Goal: Share content

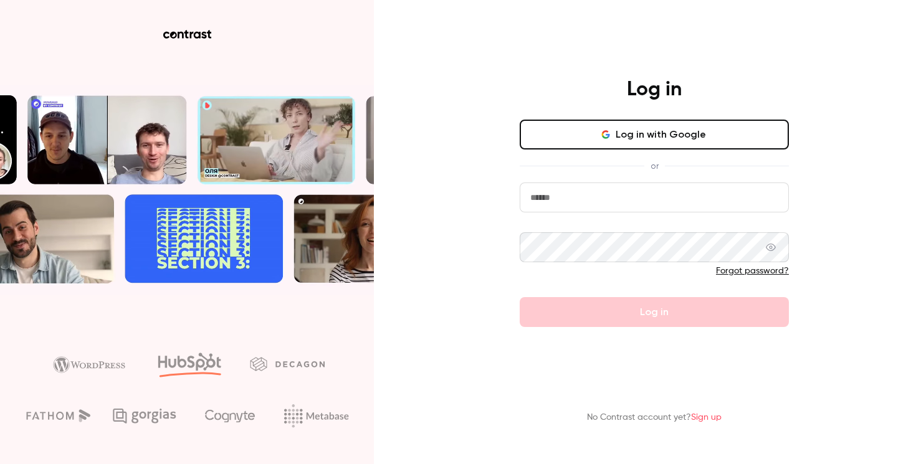
click at [599, 143] on button "Log in with Google" at bounding box center [654, 135] width 269 height 30
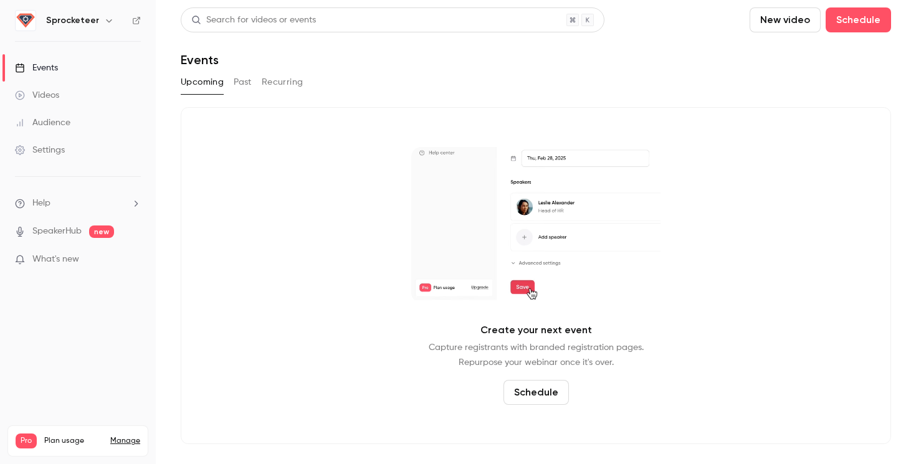
click at [71, 24] on h6 "Sprocketeer" at bounding box center [72, 20] width 53 height 12
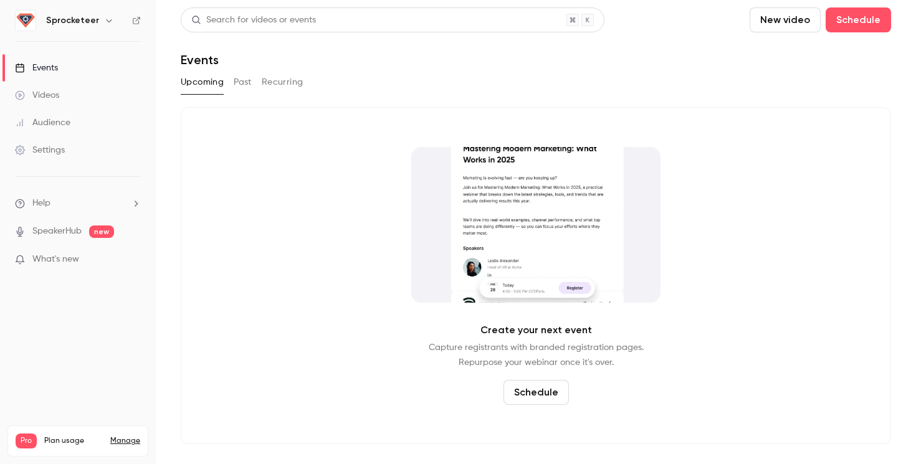
click at [103, 26] on button "button" at bounding box center [109, 20] width 15 height 15
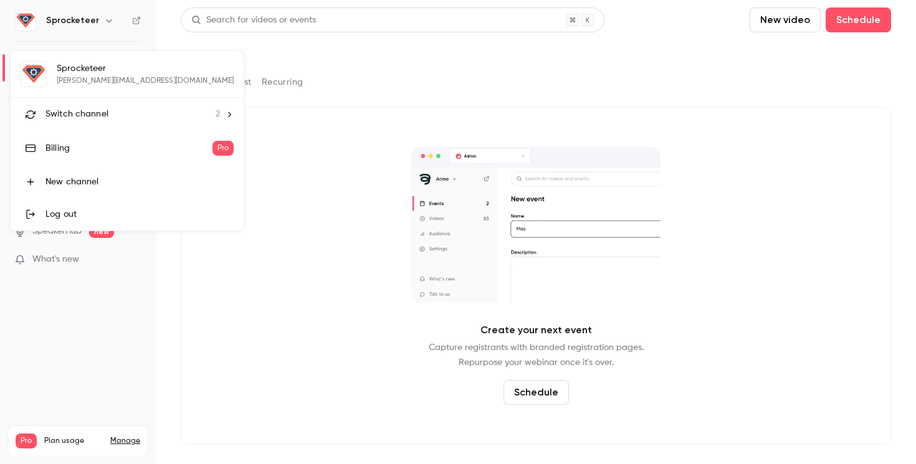
click at [76, 123] on li "Switch channel 2" at bounding box center [127, 114] width 233 height 33
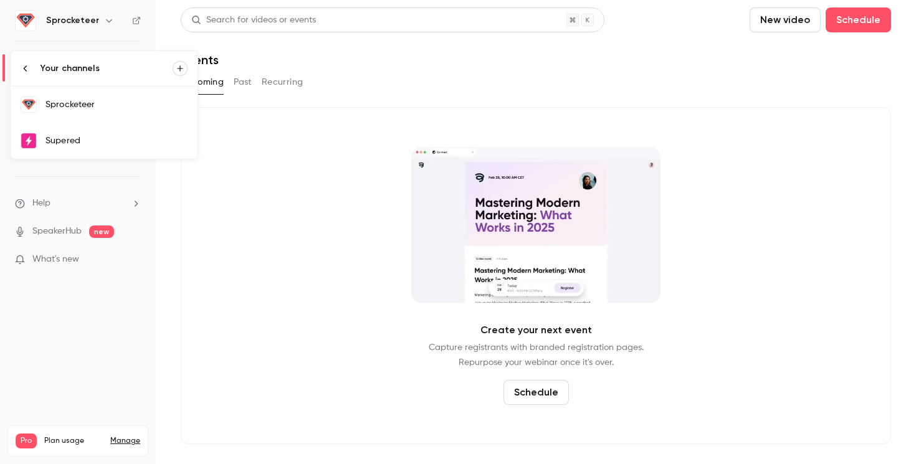
click at [103, 150] on link "Supered" at bounding box center [104, 141] width 187 height 36
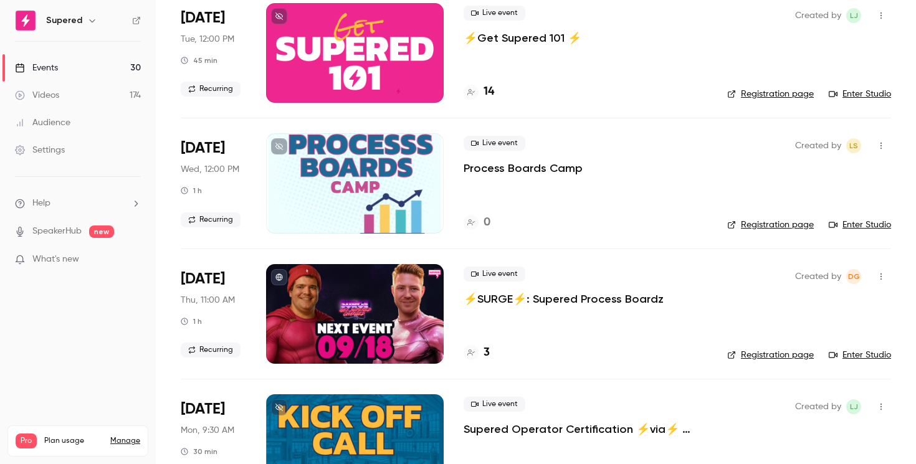
scroll to position [496, 0]
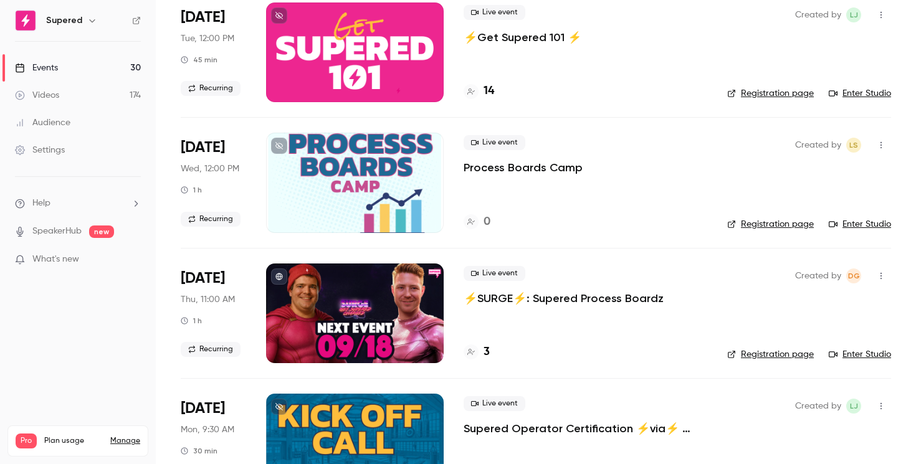
click at [508, 299] on p "⚡️SURGE⚡️: Supered Process Boardz" at bounding box center [563, 298] width 200 height 15
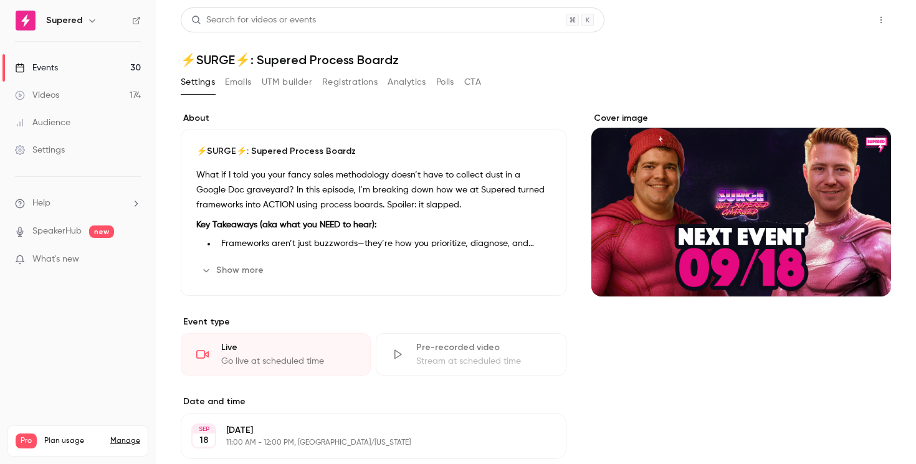
click at [853, 17] on button "Share" at bounding box center [836, 19] width 49 height 25
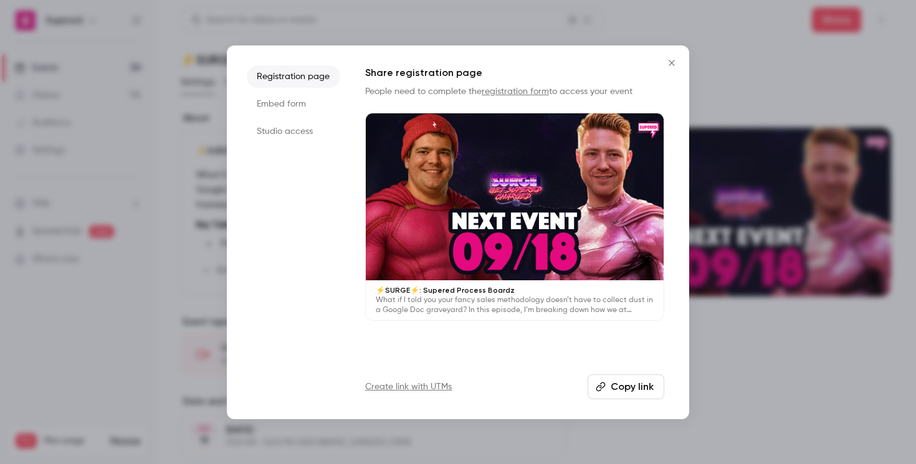
click at [626, 391] on button "Copy link" at bounding box center [625, 386] width 77 height 25
